Goal: Check status: Check status

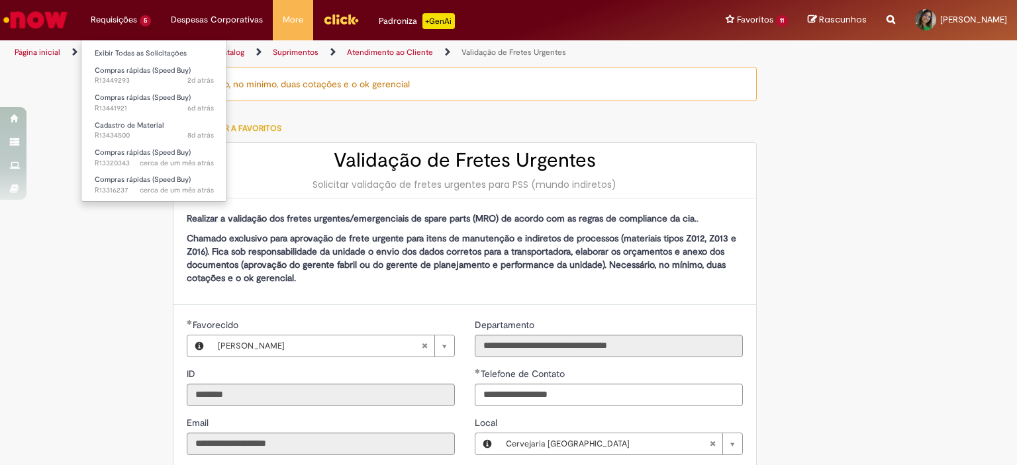
click at [111, 25] on li "Requisições 5 Exibir Todas as Solicitações Compras rápidas (Speed Buy) 2d atrás…" at bounding box center [121, 20] width 80 height 40
click at [152, 50] on link "Exibir Todas as Solicitações" at bounding box center [154, 53] width 146 height 15
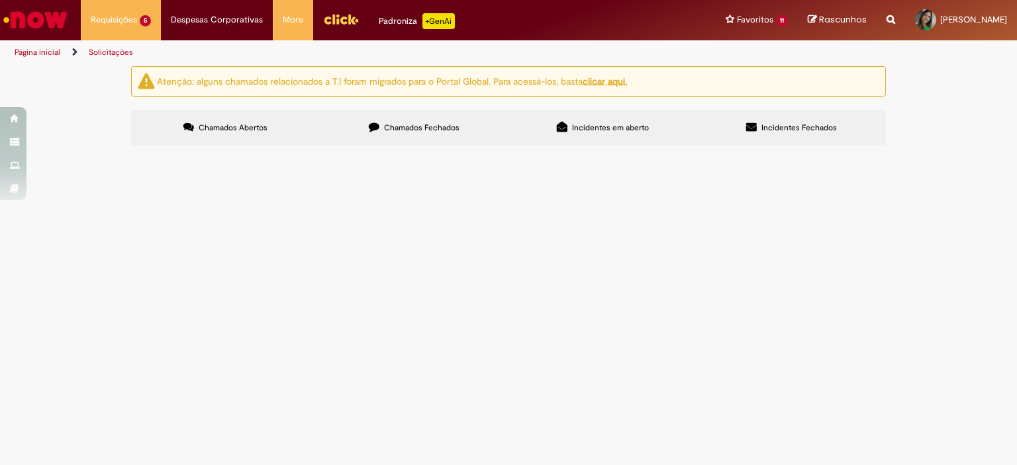
click at [633, 132] on span "Incidentes em aberto" at bounding box center [610, 127] width 77 height 11
click at [760, 132] on label "Incidentes Fechados" at bounding box center [791, 128] width 189 height 36
click at [412, 136] on label "Chamados Fechados" at bounding box center [414, 128] width 189 height 36
click at [197, 136] on label "Chamados Abertos" at bounding box center [225, 128] width 189 height 36
click at [404, 129] on span "Chamados Fechados" at bounding box center [421, 127] width 75 height 11
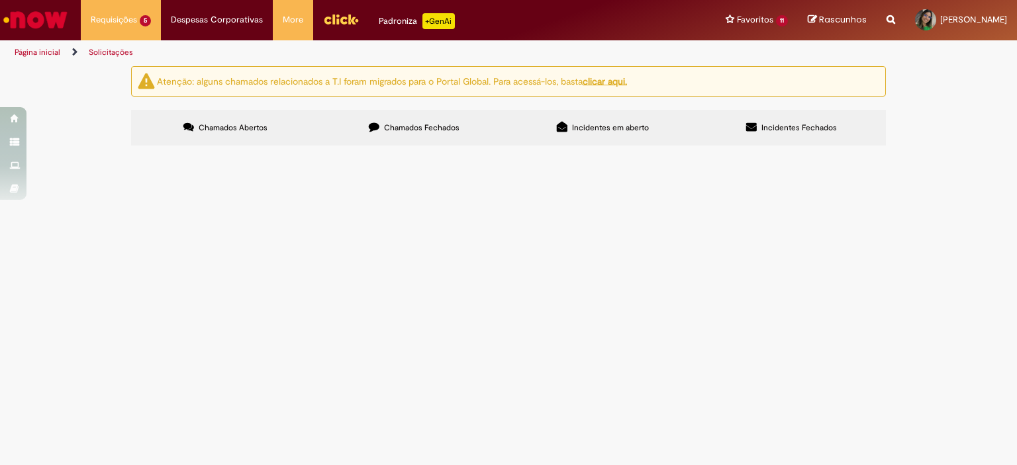
click at [0, 0] on span "R13456921" at bounding box center [0, 0] width 0 height 0
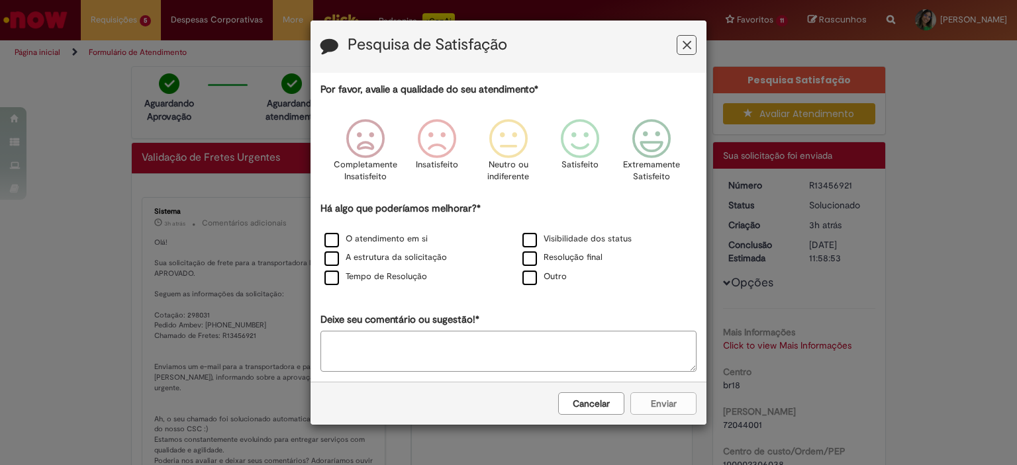
click at [687, 43] on icon "Feedback" at bounding box center [687, 45] width 9 height 14
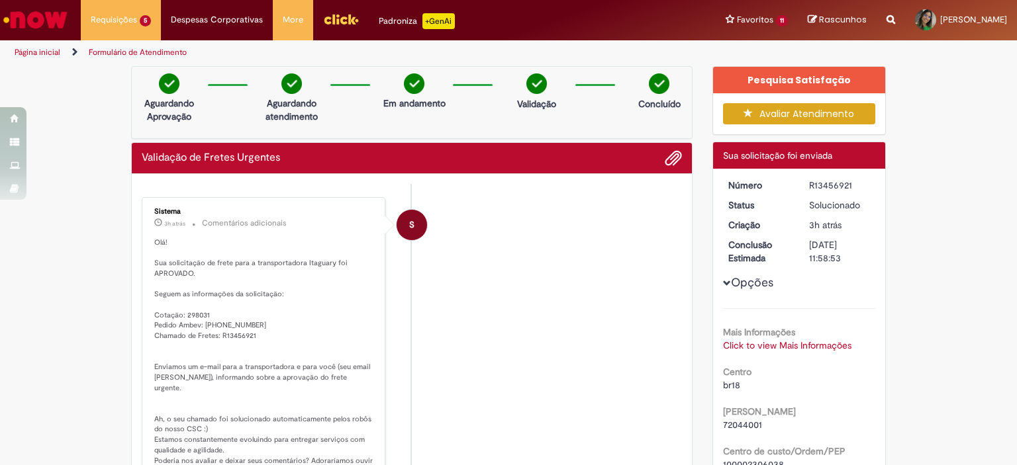
scroll to position [66, 0]
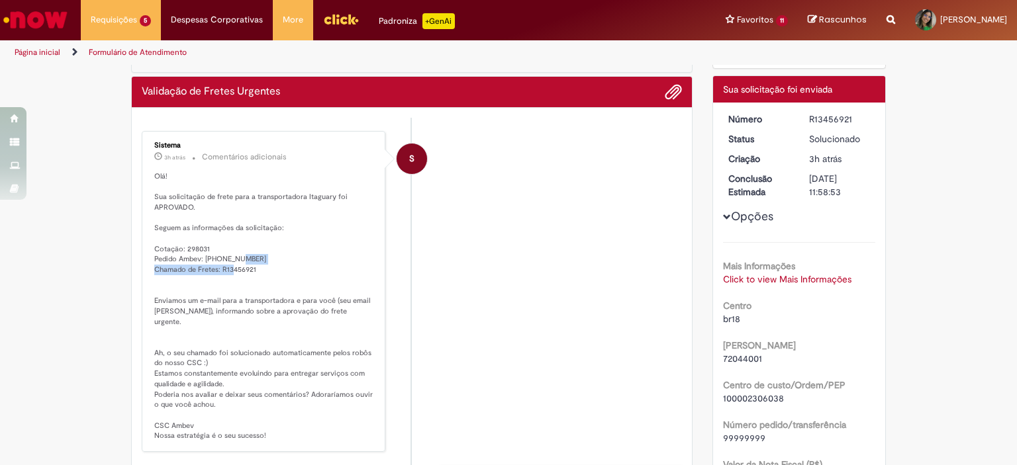
drag, startPoint x: 242, startPoint y: 269, endPoint x: 148, endPoint y: 267, distance: 93.4
click at [154, 267] on p "Olá! Sua solicitação de frete para a transportadora Itaguary foi APROVADO. Segu…" at bounding box center [264, 306] width 220 height 270
copy p "Chamado de Fretes: R13456921"
